Goal: Transaction & Acquisition: Book appointment/travel/reservation

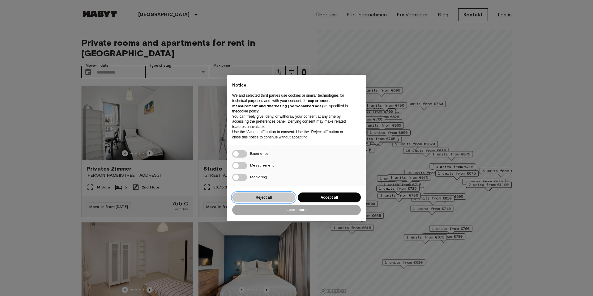
click at [284, 194] on button "Reject all" at bounding box center [263, 198] width 63 height 10
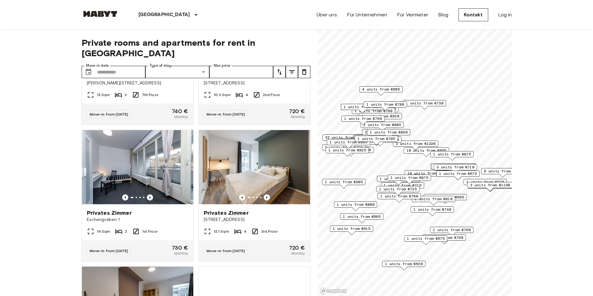
scroll to position [4662, 0]
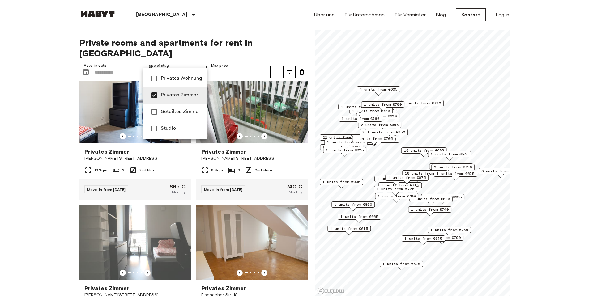
type input "**********"
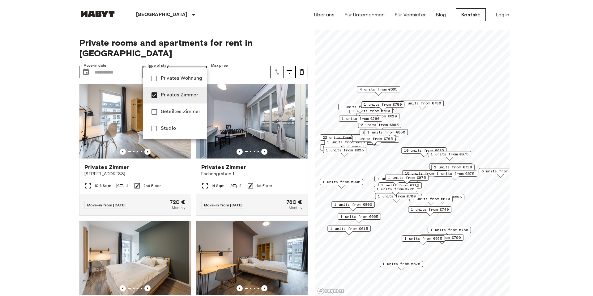
click at [278, 58] on div at bounding box center [296, 148] width 593 height 296
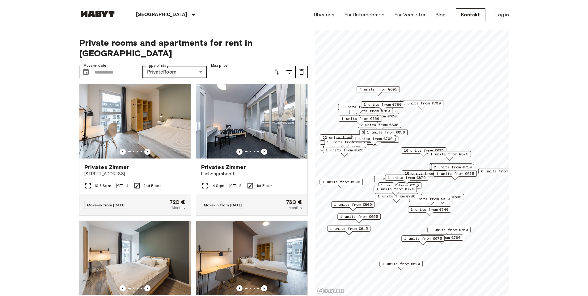
click at [278, 68] on icon "tune" at bounding box center [276, 71] width 7 height 7
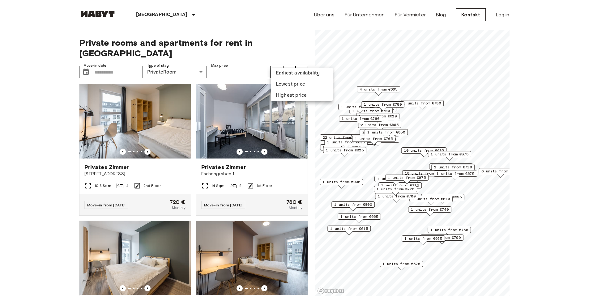
click at [287, 58] on div at bounding box center [296, 148] width 593 height 296
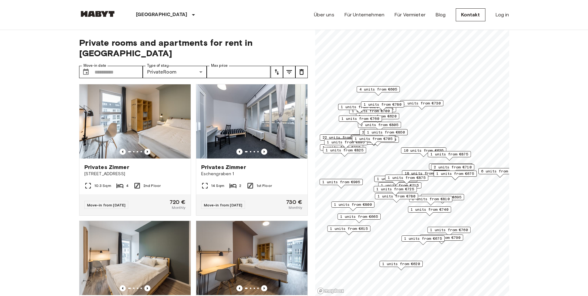
click at [288, 68] on icon "tune" at bounding box center [289, 71] width 7 height 7
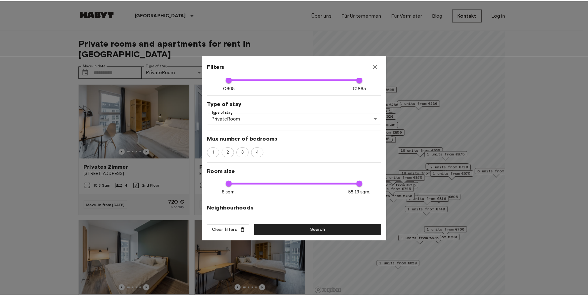
scroll to position [47, 0]
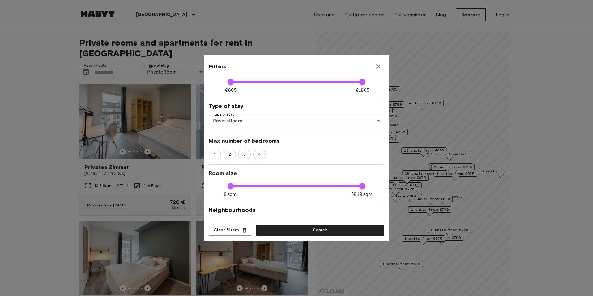
click at [379, 71] on button "button" at bounding box center [378, 66] width 12 height 12
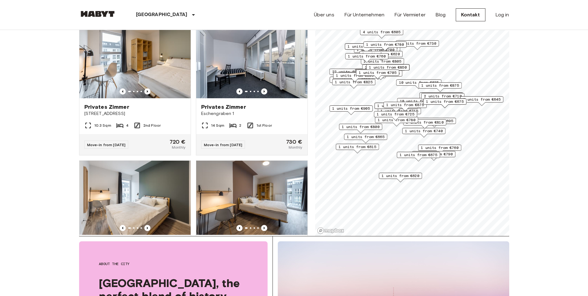
scroll to position [62, 0]
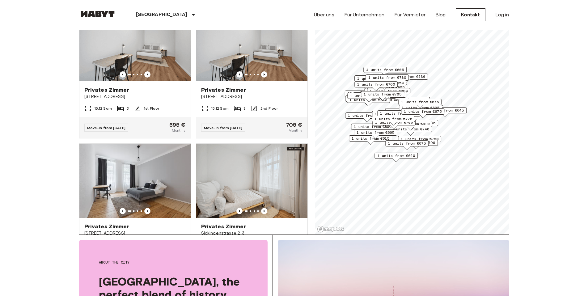
scroll to position [6090, 0]
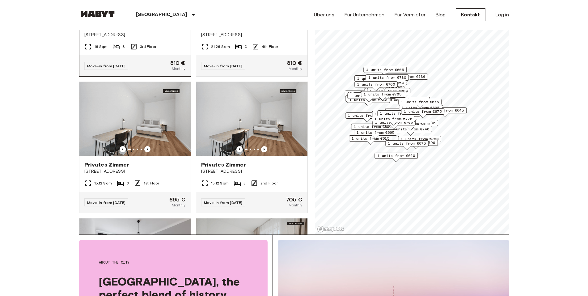
click at [117, 50] on icon at bounding box center [116, 46] width 7 height 7
